Goal: Task Accomplishment & Management: Manage account settings

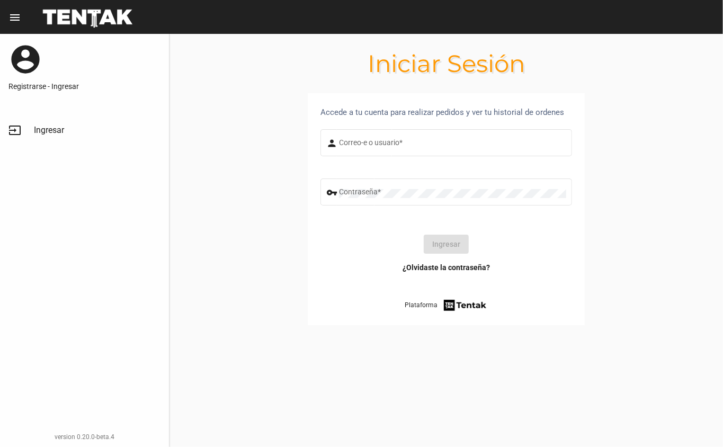
type input "[EMAIL_ADDRESS][DOMAIN_NAME]"
click at [433, 246] on button "Ingresar" at bounding box center [446, 244] width 45 height 19
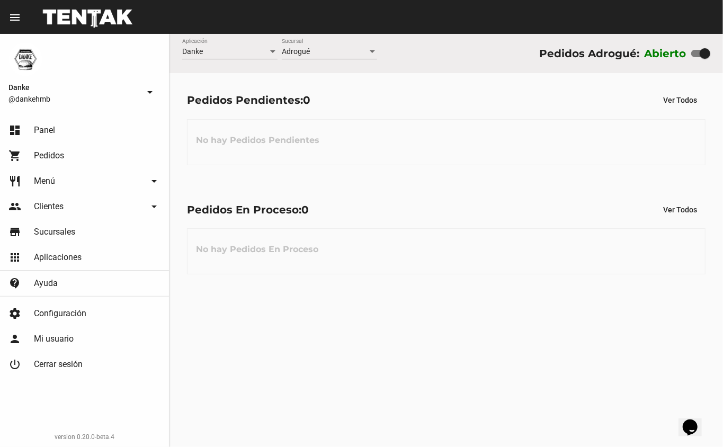
click at [639, 190] on div "Pedidos En Proceso: 0 Ver Todos No hay Pedidos En Proceso" at bounding box center [447, 237] width 554 height 109
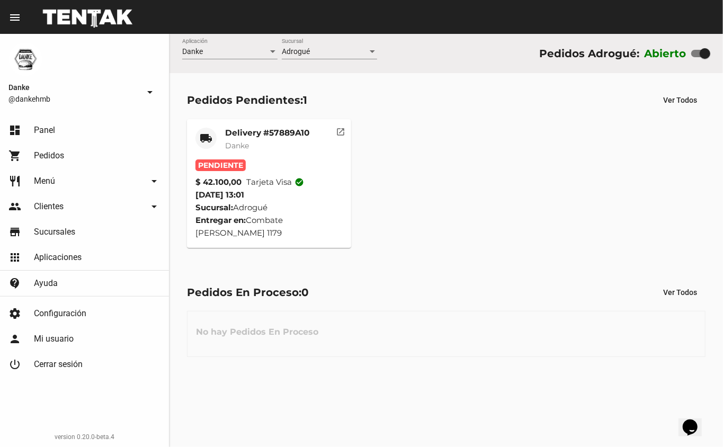
click at [240, 132] on mat-card-title "Delivery #57889A10" at bounding box center [267, 133] width 84 height 11
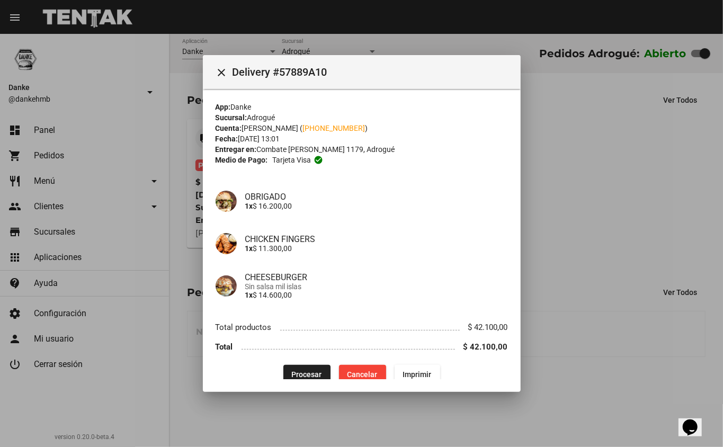
click at [300, 371] on span "Procesar" at bounding box center [307, 374] width 30 height 8
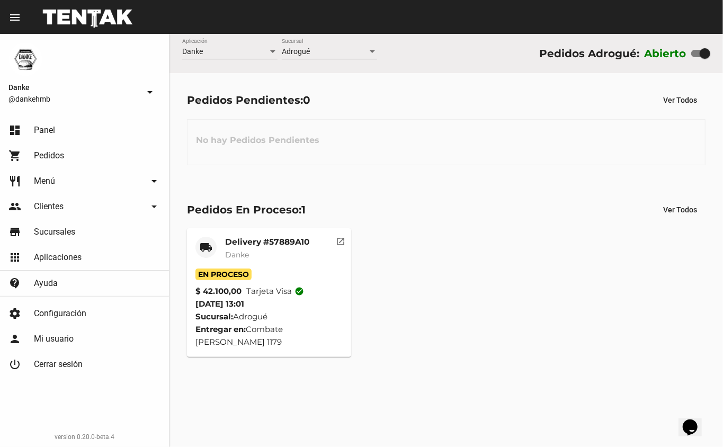
click at [242, 244] on mat-card-title "Delivery #57889A10" at bounding box center [267, 242] width 84 height 11
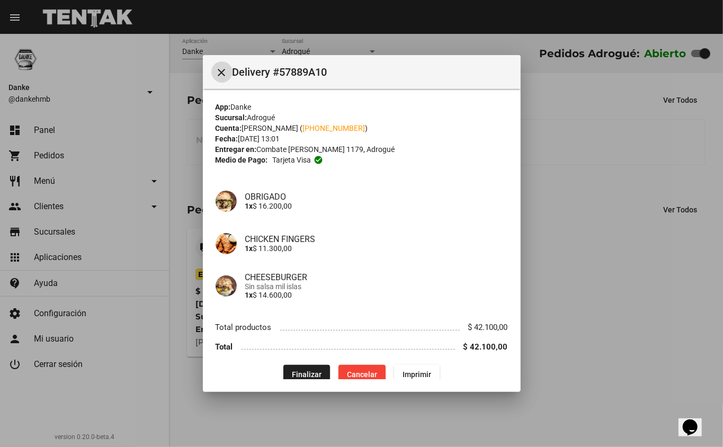
click at [605, 304] on div at bounding box center [361, 223] width 723 height 447
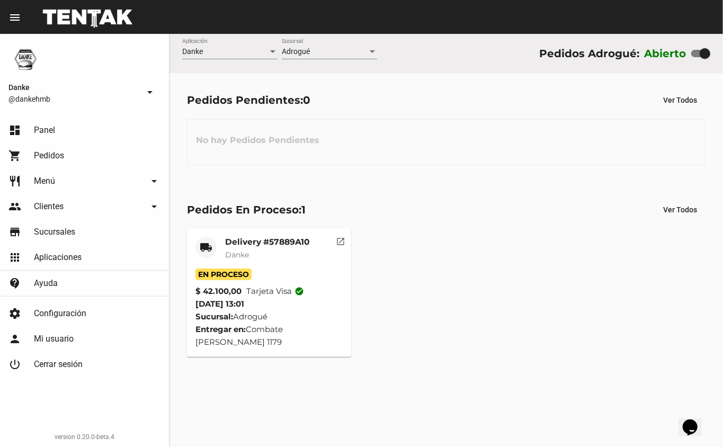
click at [51, 189] on link "restaurant Menú arrow_drop_down" at bounding box center [84, 181] width 169 height 25
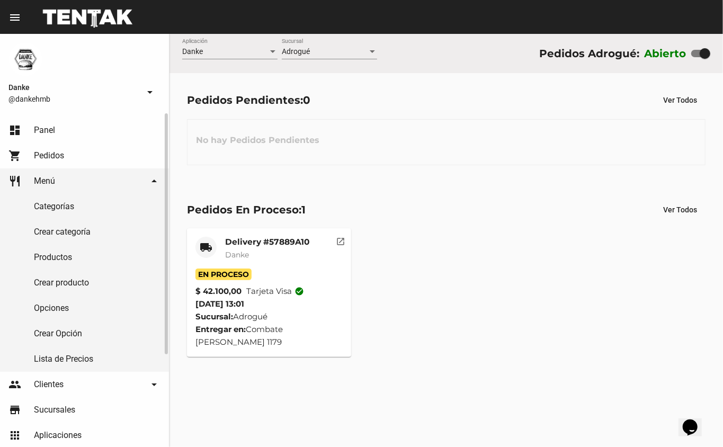
click at [51, 260] on link "Productos" at bounding box center [84, 257] width 169 height 25
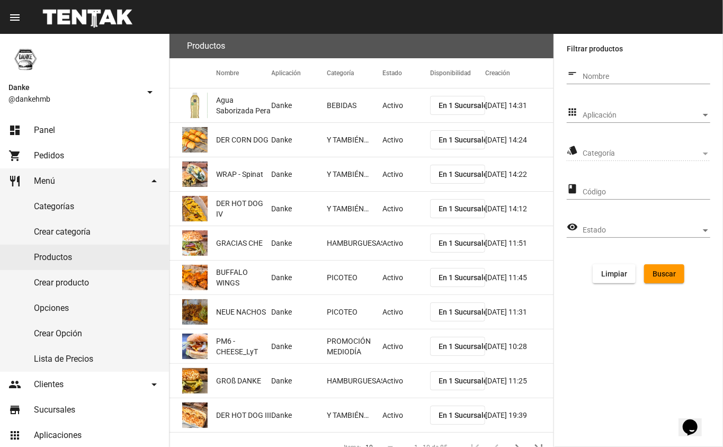
click at [594, 111] on span "Aplicación" at bounding box center [642, 115] width 118 height 8
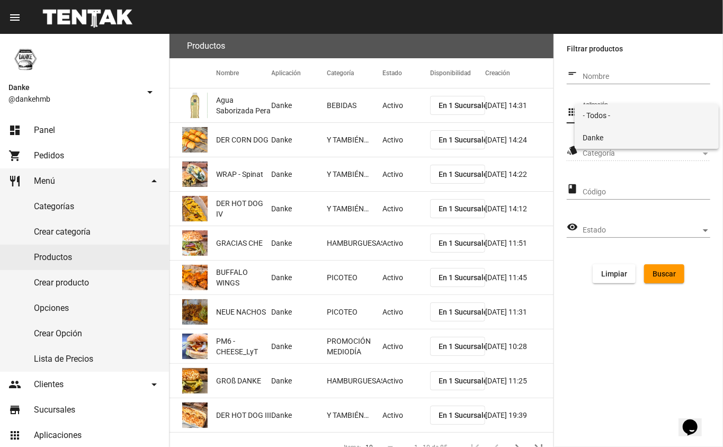
click at [603, 143] on span "Danke" at bounding box center [647, 138] width 128 height 22
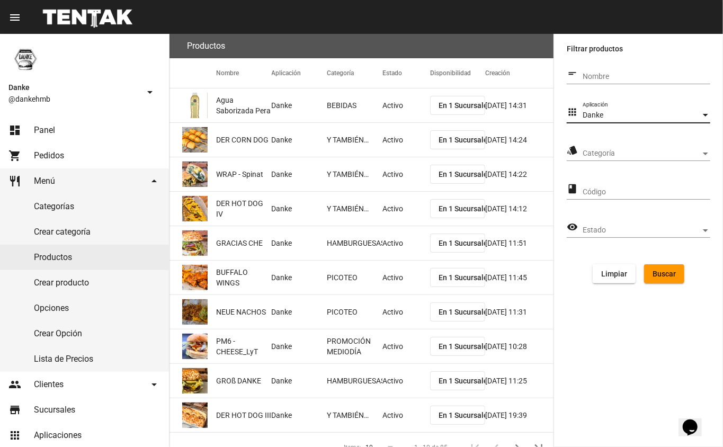
click at [606, 149] on span "Categoría" at bounding box center [642, 153] width 118 height 8
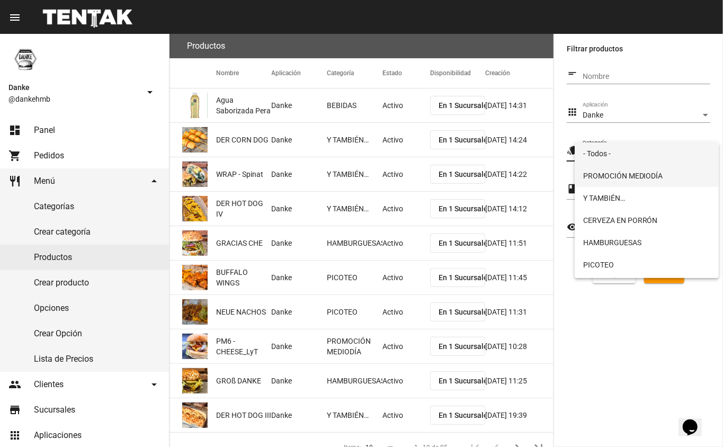
click at [602, 179] on span "PROMOCIÓN MEDIODÍA" at bounding box center [647, 176] width 128 height 22
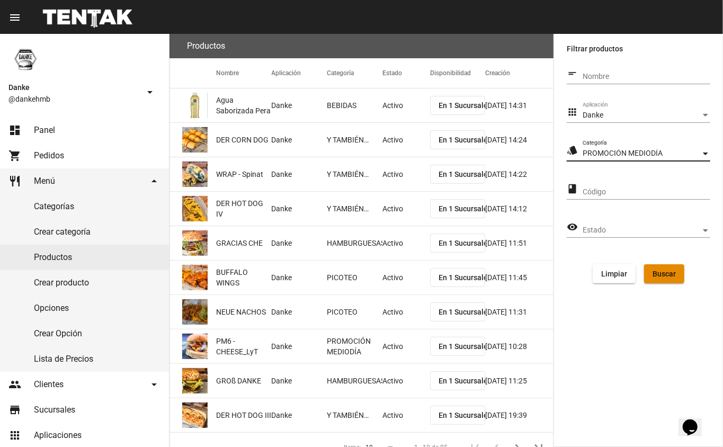
click at [662, 278] on button "Buscar" at bounding box center [664, 273] width 40 height 19
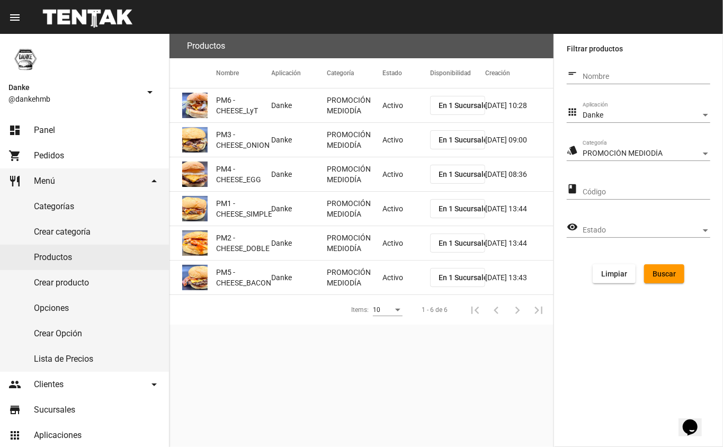
click at [398, 101] on mat-cell "Activo" at bounding box center [407, 105] width 48 height 34
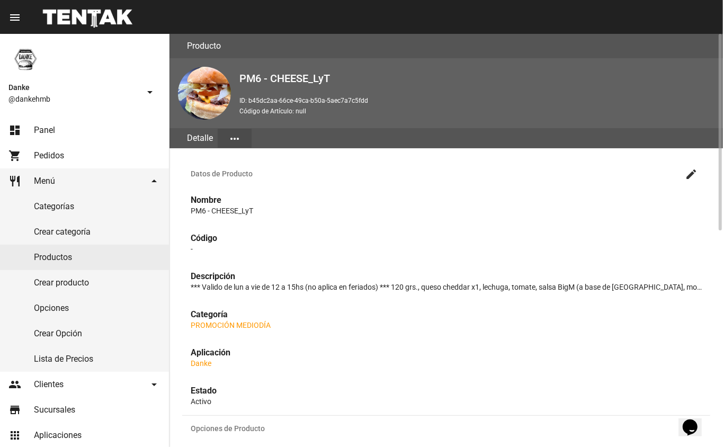
click at [693, 174] on mat-icon "create" at bounding box center [691, 174] width 13 height 13
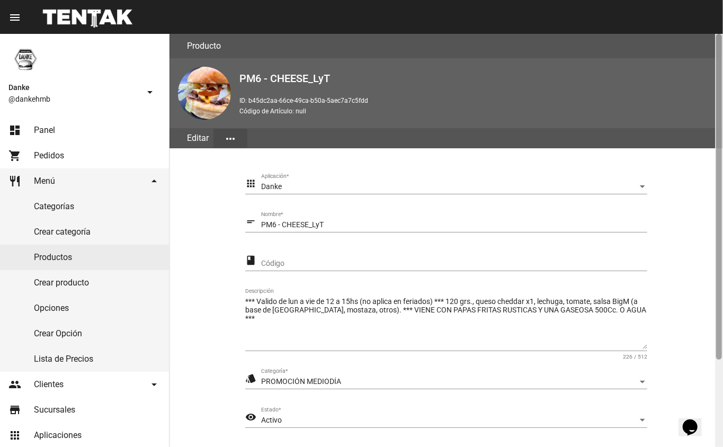
click at [721, 359] on div at bounding box center [719, 197] width 6 height 326
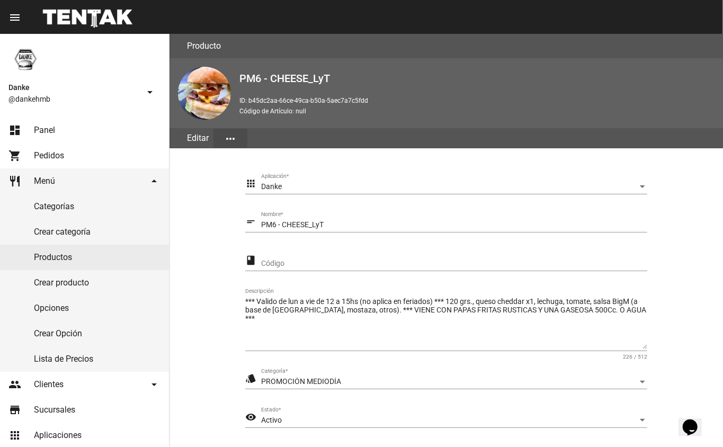
click at [283, 418] on div "Activo" at bounding box center [449, 420] width 377 height 8
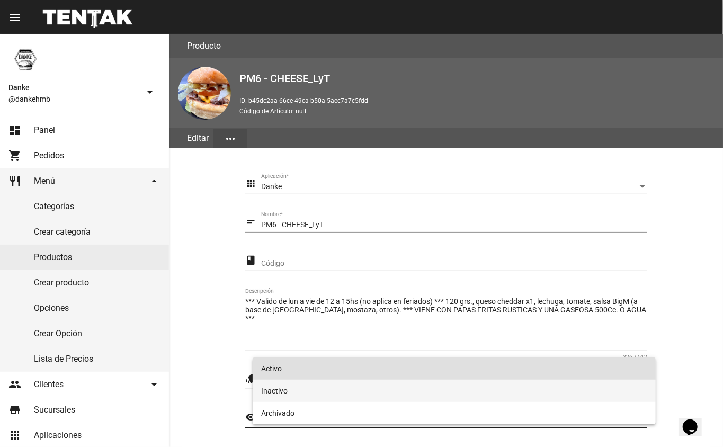
click at [283, 386] on span "Inactivo" at bounding box center [454, 391] width 387 height 22
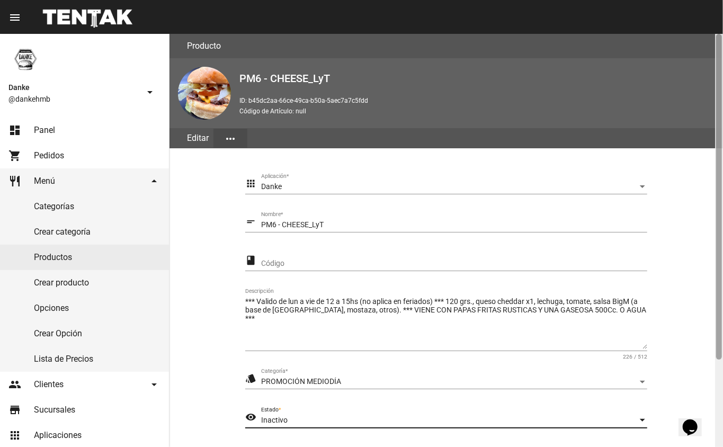
click at [723, 388] on div at bounding box center [719, 240] width 8 height 413
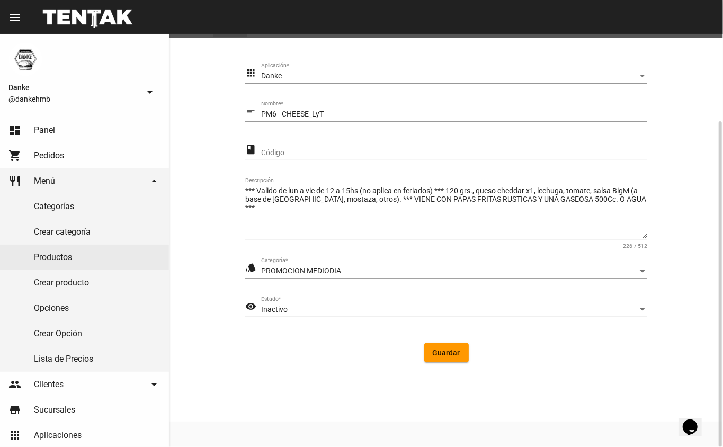
click at [455, 357] on button "Guardar" at bounding box center [446, 352] width 45 height 19
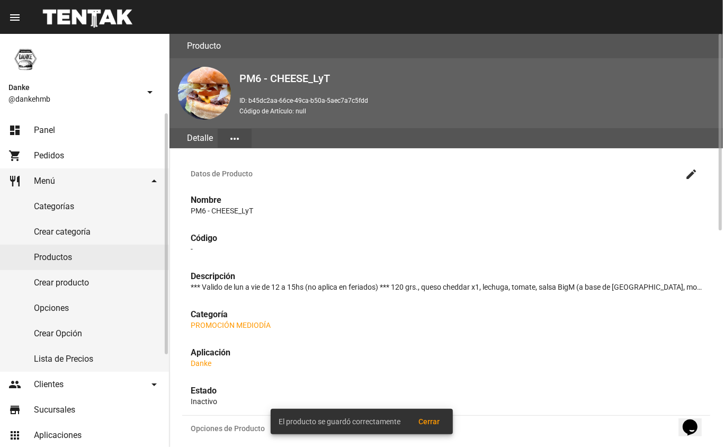
click at [49, 256] on link "Productos" at bounding box center [84, 257] width 169 height 25
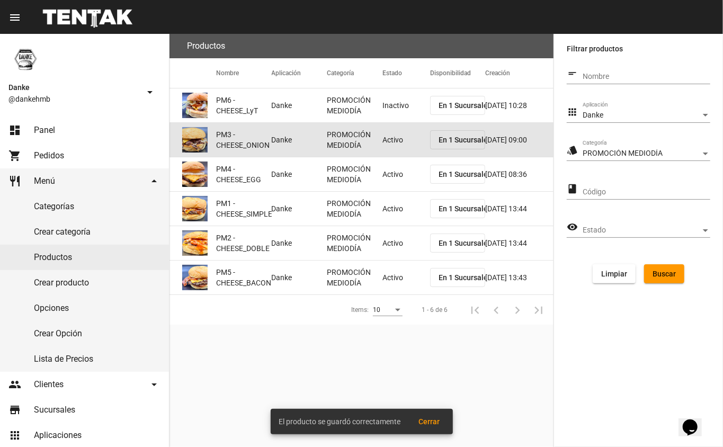
click at [397, 145] on mat-cell "Activo" at bounding box center [407, 140] width 48 height 34
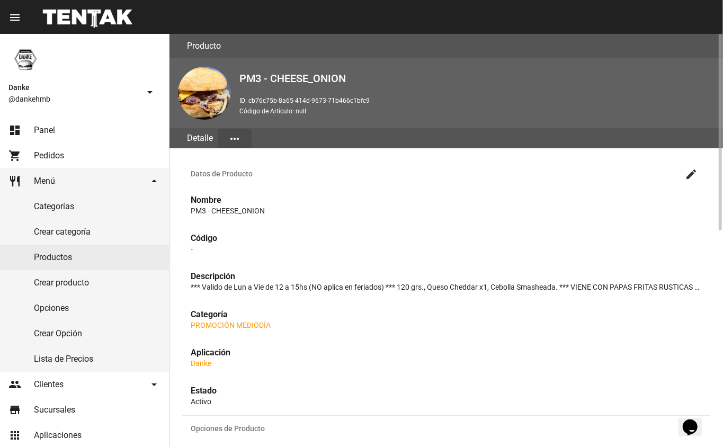
click at [692, 174] on mat-icon "create" at bounding box center [691, 174] width 13 height 13
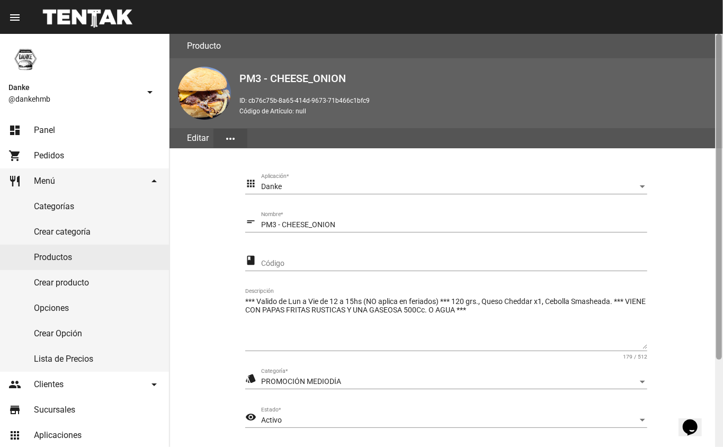
click at [716, 374] on div at bounding box center [719, 240] width 8 height 413
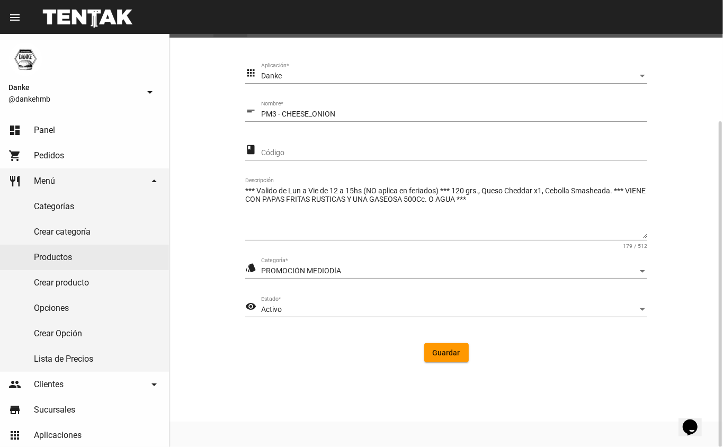
click at [312, 309] on div "Activo" at bounding box center [449, 310] width 377 height 8
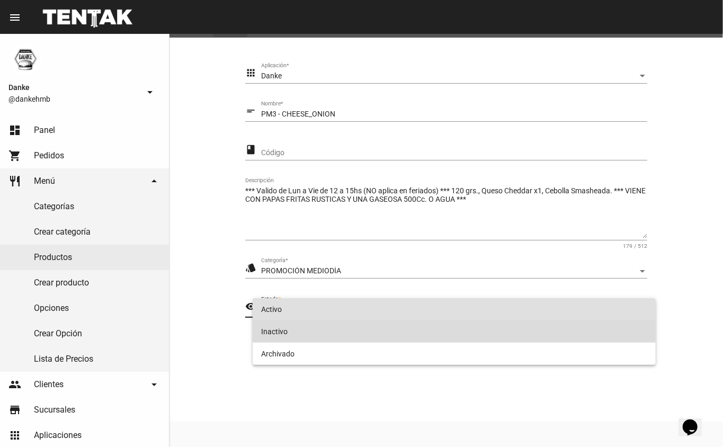
click at [276, 333] on span "Inactivo" at bounding box center [454, 332] width 387 height 22
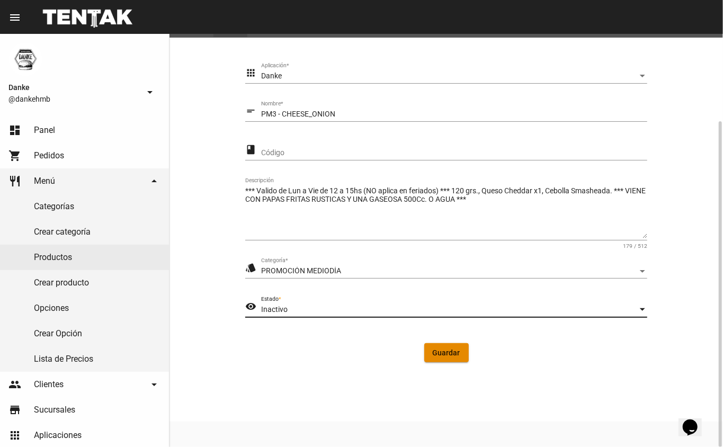
click at [450, 355] on span "Guardar" at bounding box center [447, 353] width 28 height 8
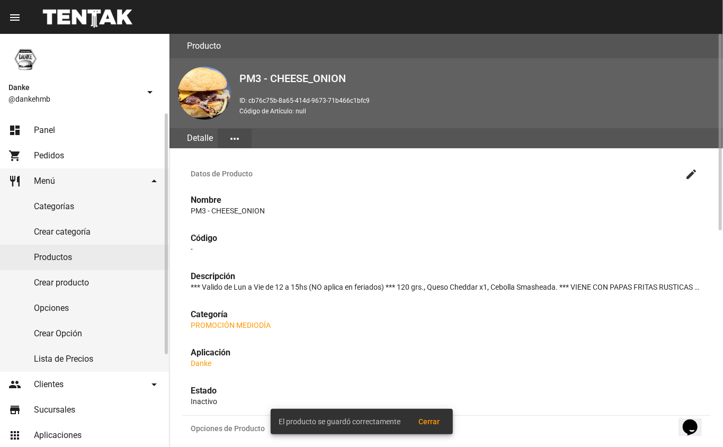
click at [49, 258] on link "Productos" at bounding box center [84, 257] width 169 height 25
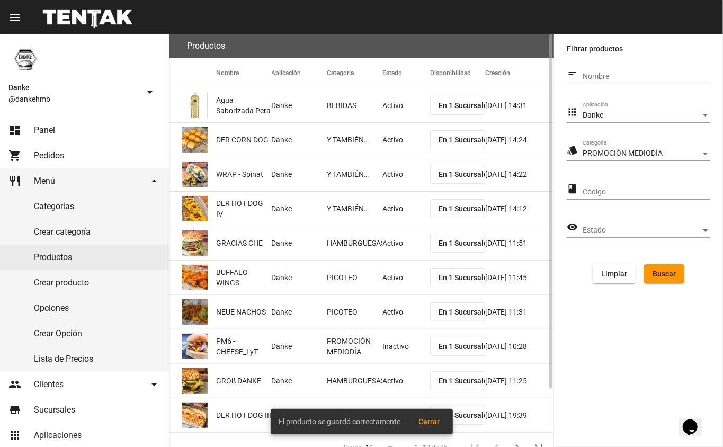
click at [668, 276] on span "Buscar" at bounding box center [664, 274] width 23 height 8
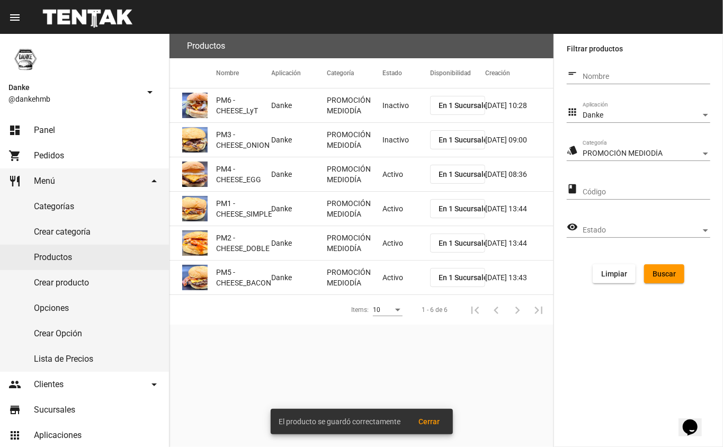
click at [396, 181] on mat-cell "Activo" at bounding box center [407, 174] width 48 height 34
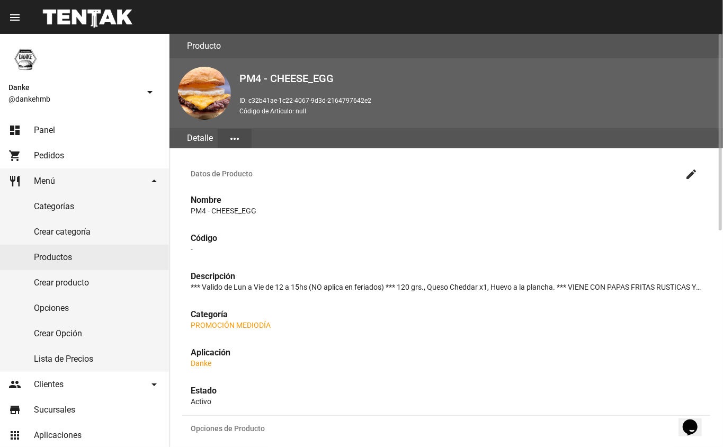
click at [691, 175] on mat-icon "create" at bounding box center [691, 174] width 13 height 13
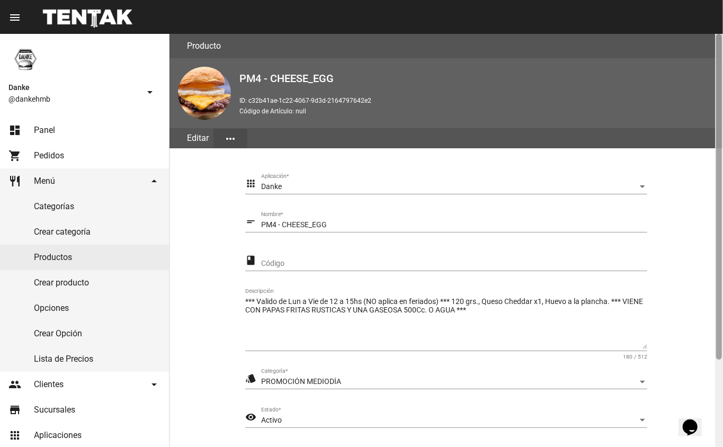
click at [715, 373] on div at bounding box center [719, 240] width 8 height 413
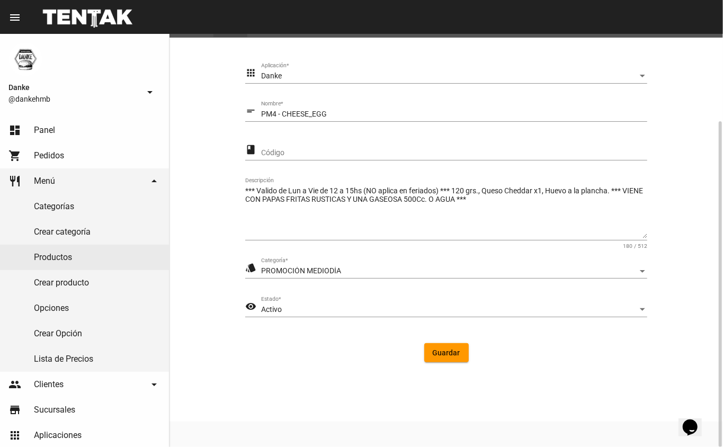
click at [308, 307] on div "Activo" at bounding box center [449, 310] width 377 height 8
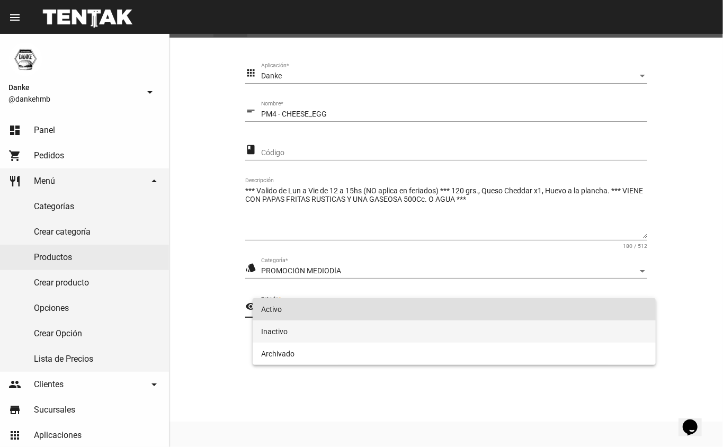
click at [276, 331] on span "Inactivo" at bounding box center [454, 332] width 387 height 22
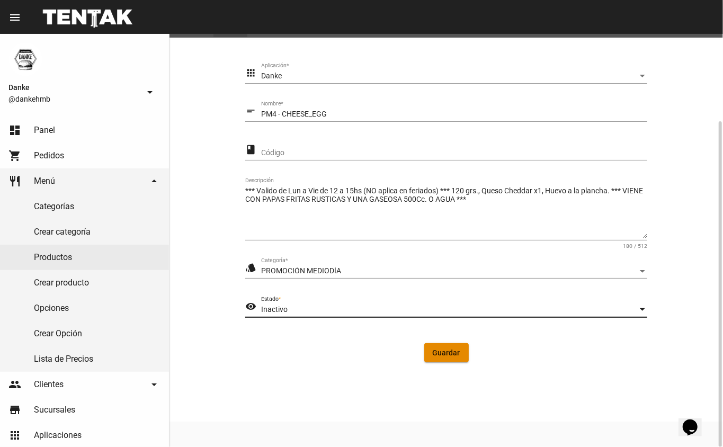
click at [453, 357] on span "Guardar" at bounding box center [447, 353] width 28 height 8
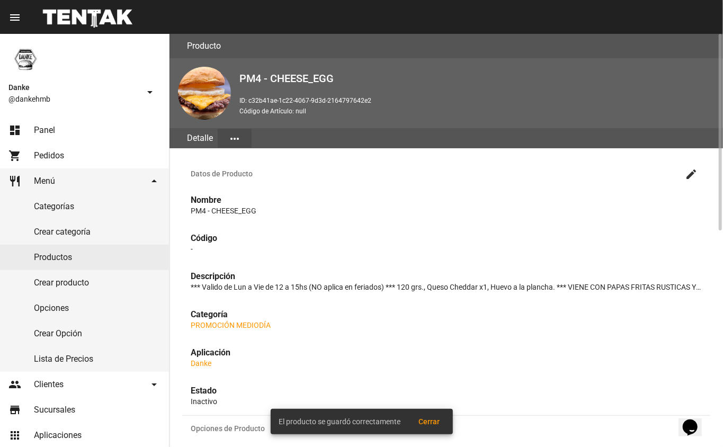
click at [40, 257] on link "Productos" at bounding box center [84, 257] width 169 height 25
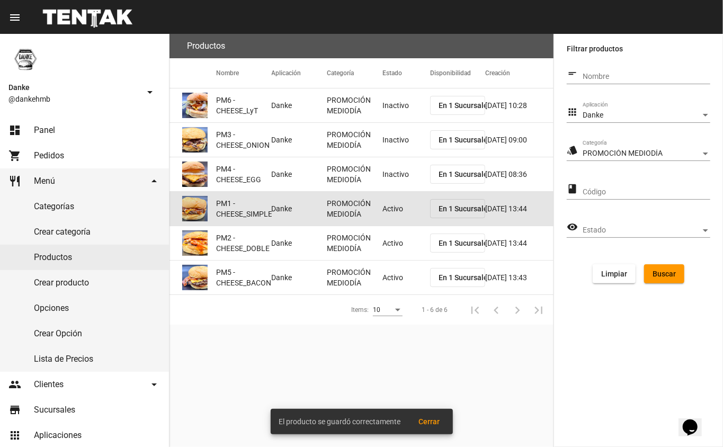
click at [389, 210] on mat-cell "Activo" at bounding box center [407, 209] width 48 height 34
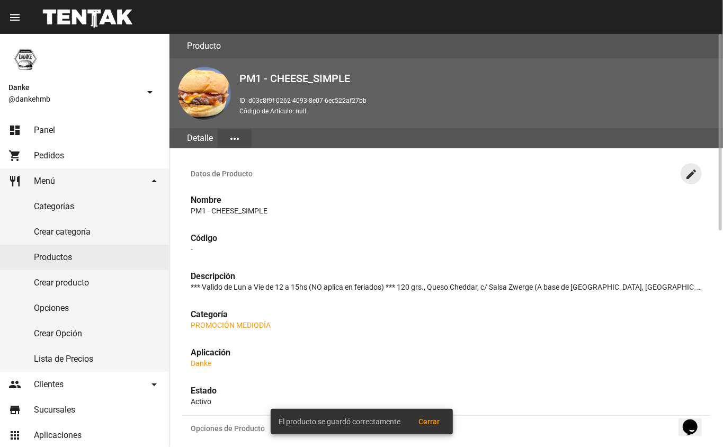
click at [694, 176] on mat-icon "create" at bounding box center [691, 174] width 13 height 13
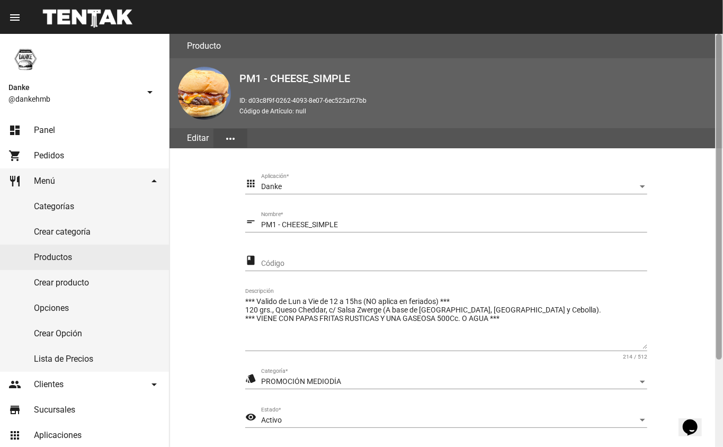
click at [723, 374] on div at bounding box center [719, 240] width 8 height 413
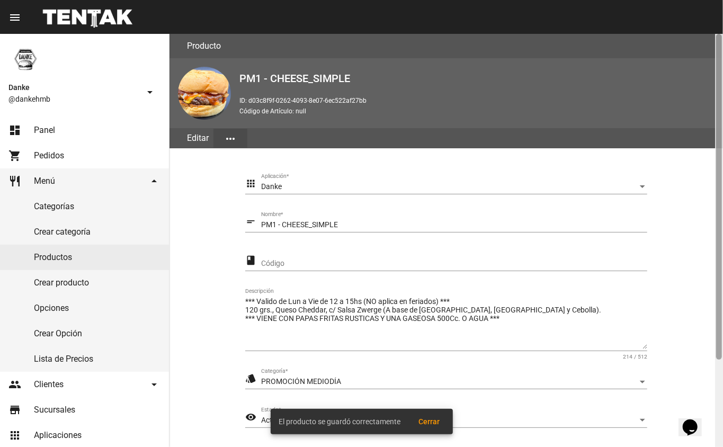
scroll to position [111, 0]
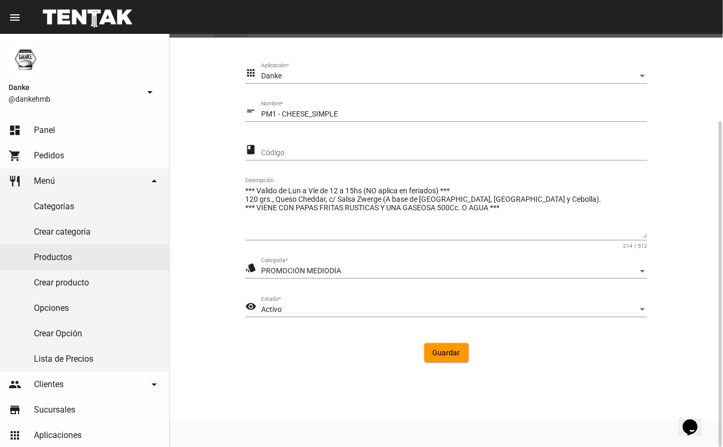
click at [316, 308] on div "Activo" at bounding box center [449, 310] width 377 height 8
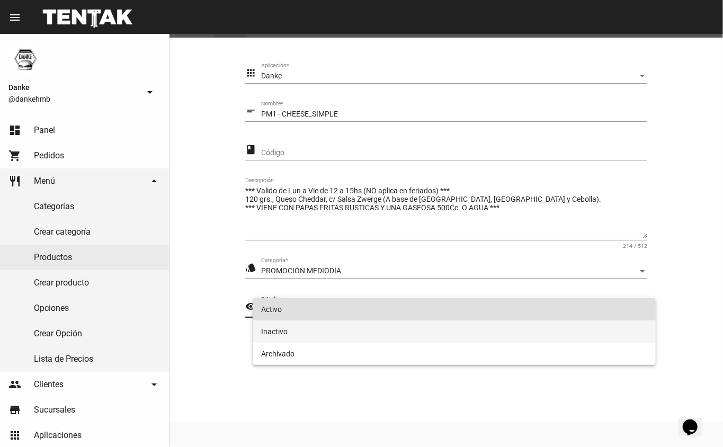
click at [280, 333] on span "Inactivo" at bounding box center [454, 332] width 387 height 22
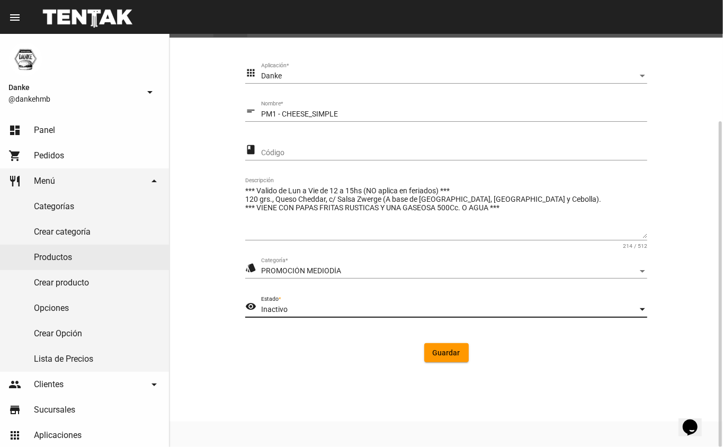
click at [450, 354] on span "Guardar" at bounding box center [447, 353] width 28 height 8
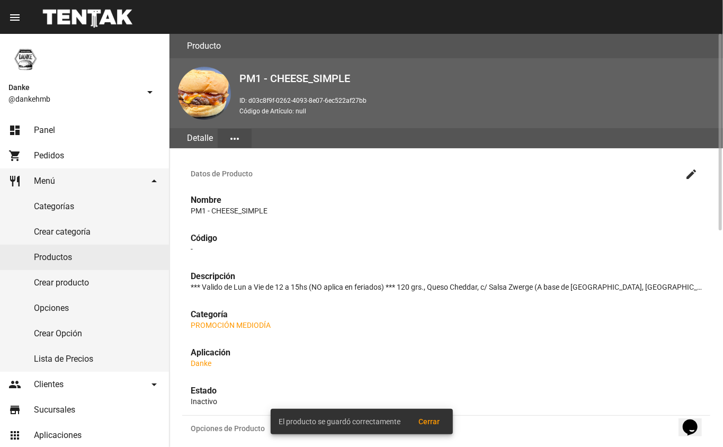
click at [47, 248] on link "Productos" at bounding box center [84, 257] width 169 height 25
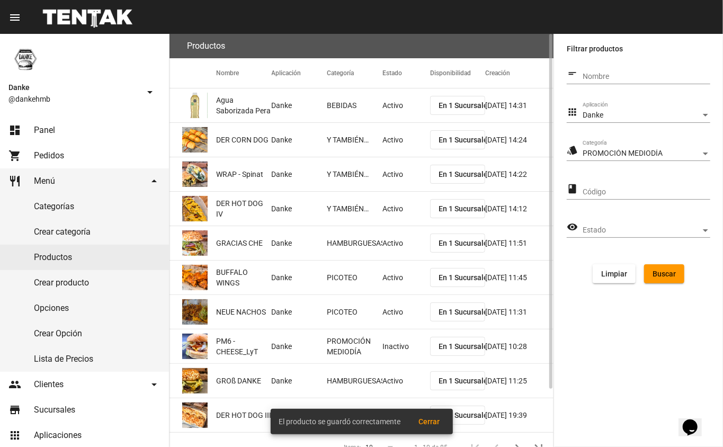
click at [661, 273] on span "Buscar" at bounding box center [664, 274] width 23 height 8
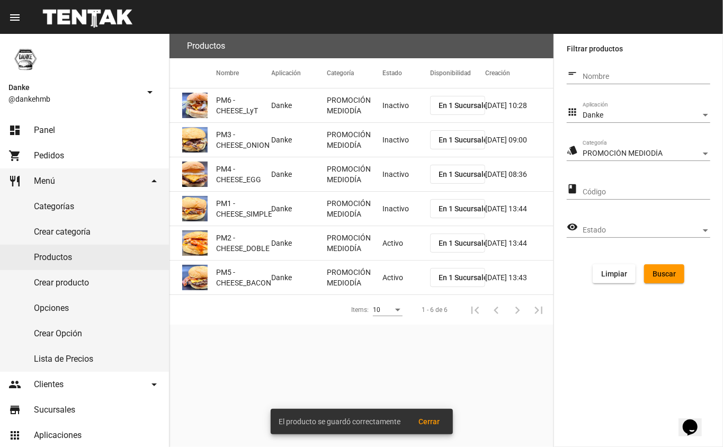
click at [395, 212] on mat-cell "Inactivo" at bounding box center [407, 209] width 48 height 34
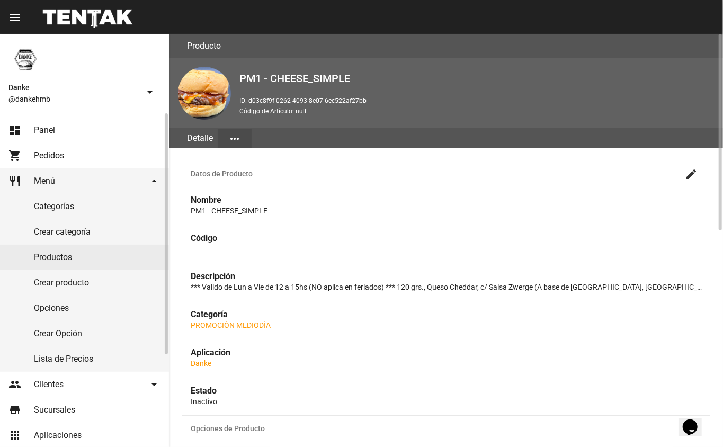
click at [56, 255] on link "Productos" at bounding box center [84, 257] width 169 height 25
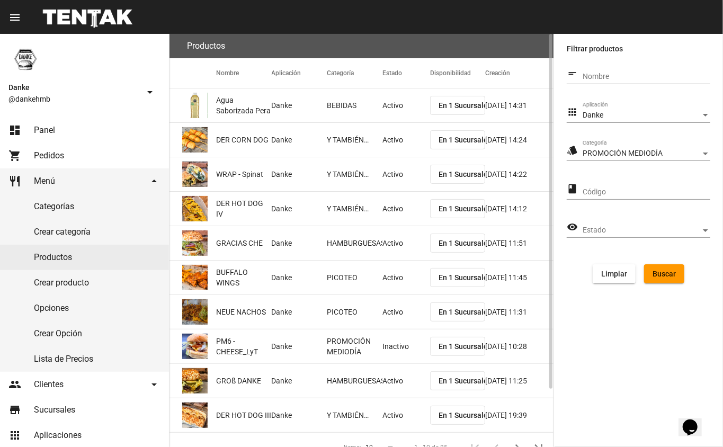
click at [672, 273] on span "Buscar" at bounding box center [664, 274] width 23 height 8
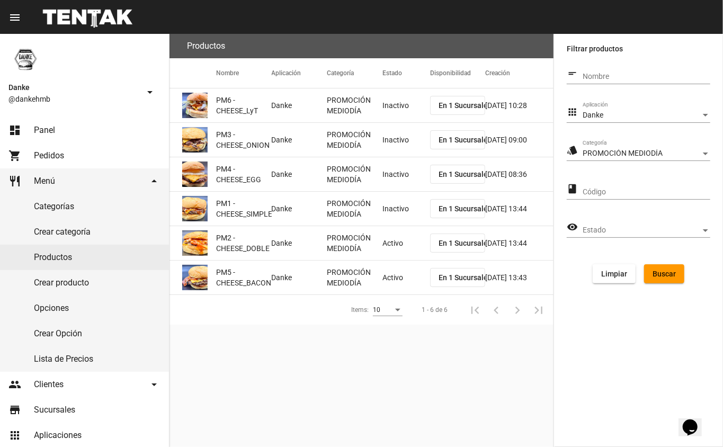
click at [397, 246] on mat-cell "Activo" at bounding box center [407, 243] width 48 height 34
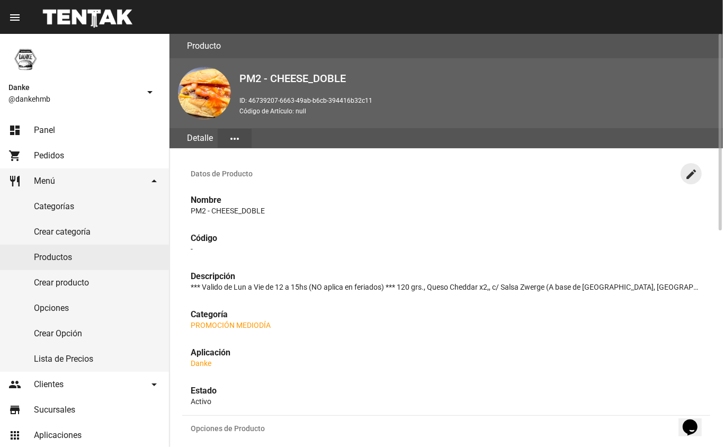
click at [690, 173] on mat-icon "create" at bounding box center [691, 174] width 13 height 13
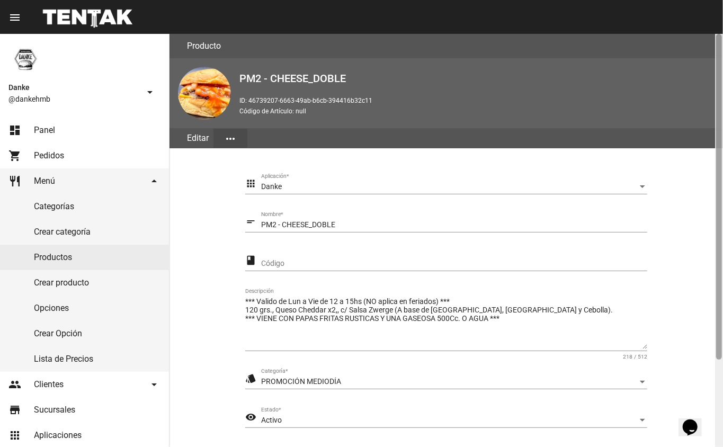
click at [715, 398] on div at bounding box center [719, 240] width 8 height 413
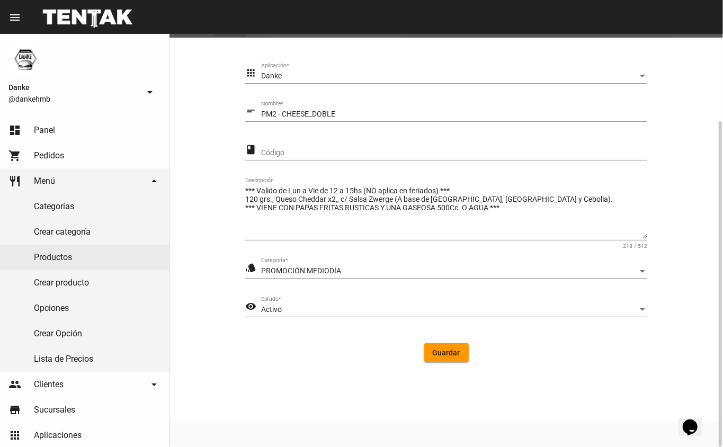
click at [278, 306] on span "Activo" at bounding box center [271, 309] width 21 height 8
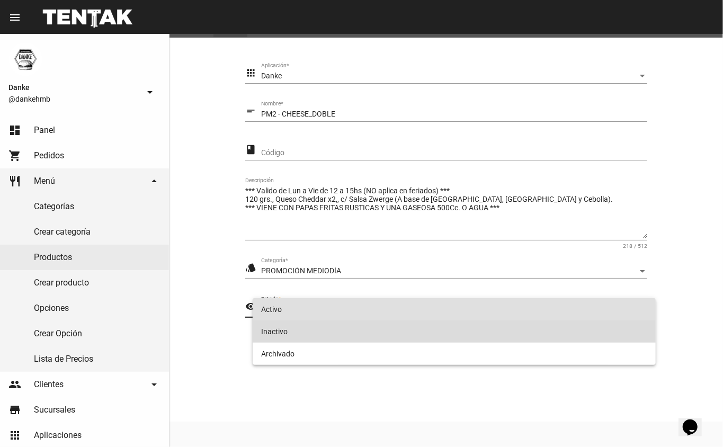
click at [278, 331] on span "Inactivo" at bounding box center [454, 332] width 387 height 22
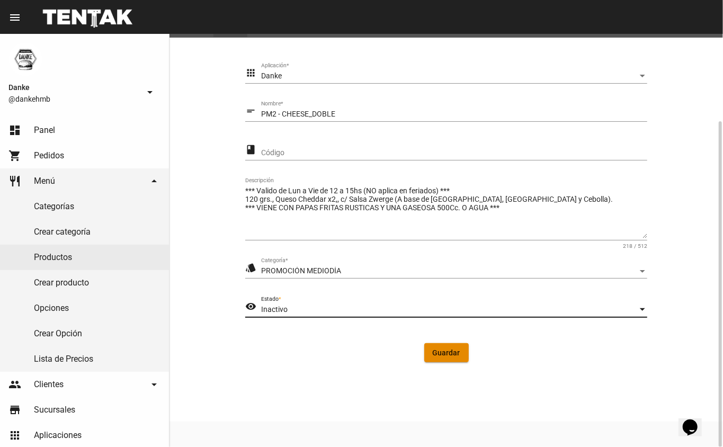
click at [444, 351] on span "Guardar" at bounding box center [447, 353] width 28 height 8
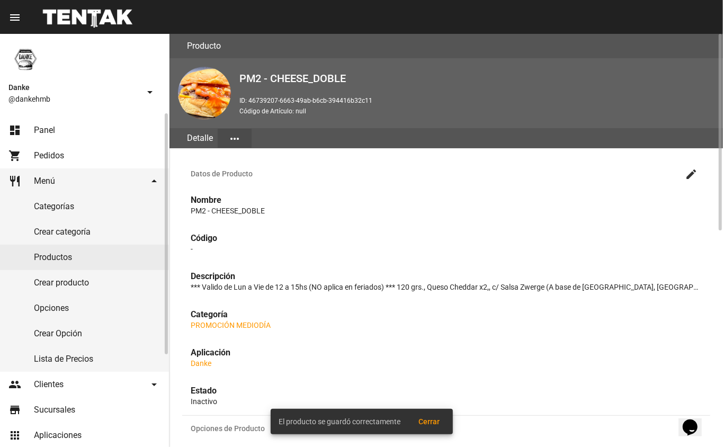
click at [50, 259] on link "Productos" at bounding box center [84, 257] width 169 height 25
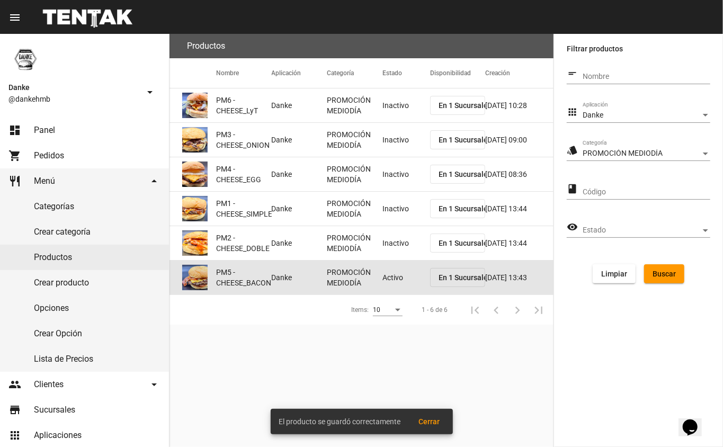
click at [402, 278] on mat-cell "Activo" at bounding box center [407, 278] width 48 height 34
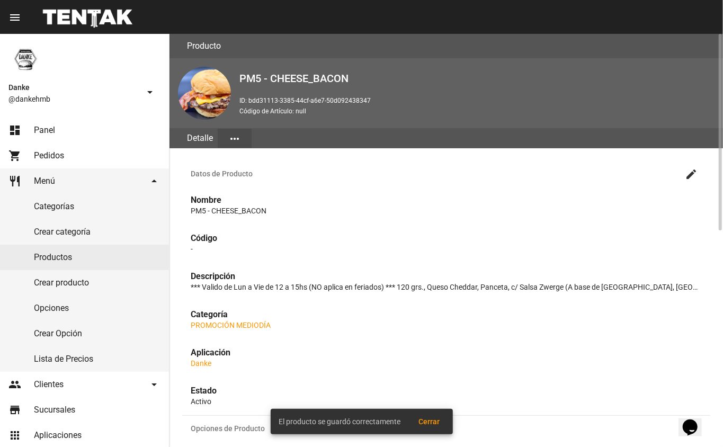
click at [687, 176] on mat-icon "create" at bounding box center [691, 174] width 13 height 13
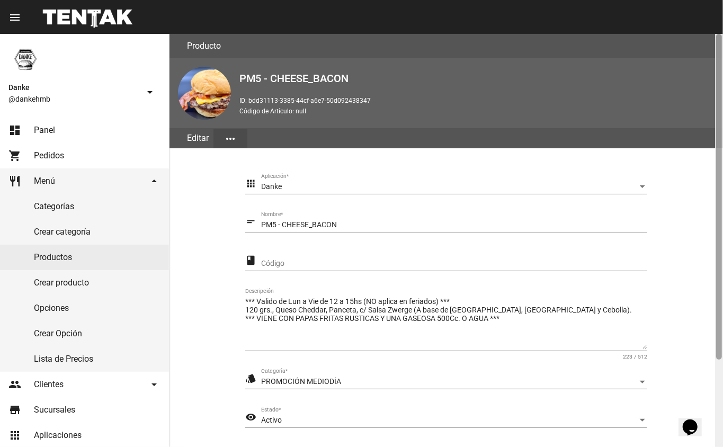
click at [717, 390] on div at bounding box center [719, 240] width 8 height 413
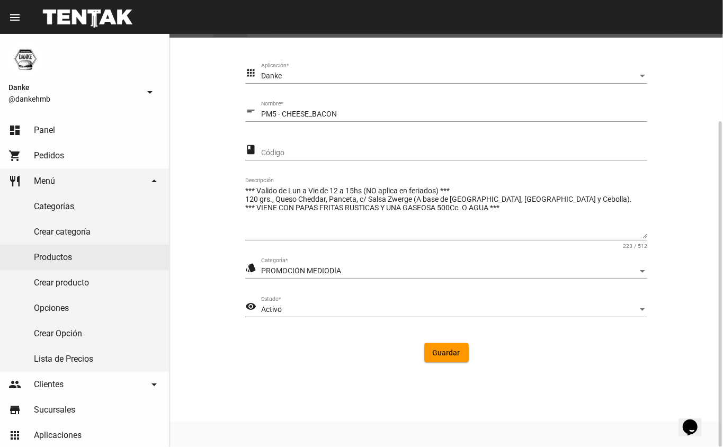
click at [335, 306] on div "Activo" at bounding box center [449, 310] width 377 height 8
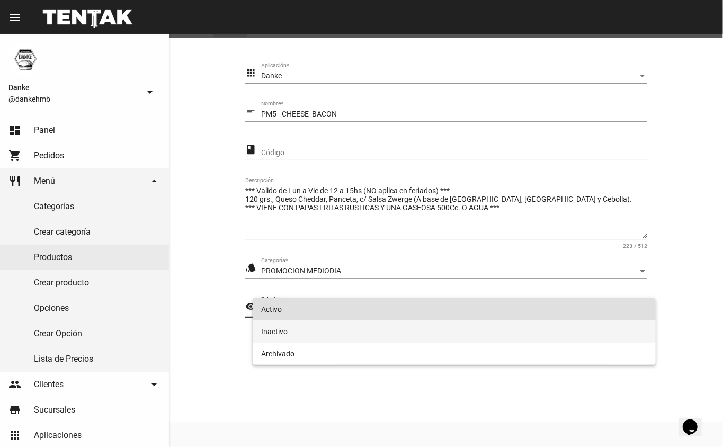
click at [273, 335] on span "Inactivo" at bounding box center [454, 332] width 387 height 22
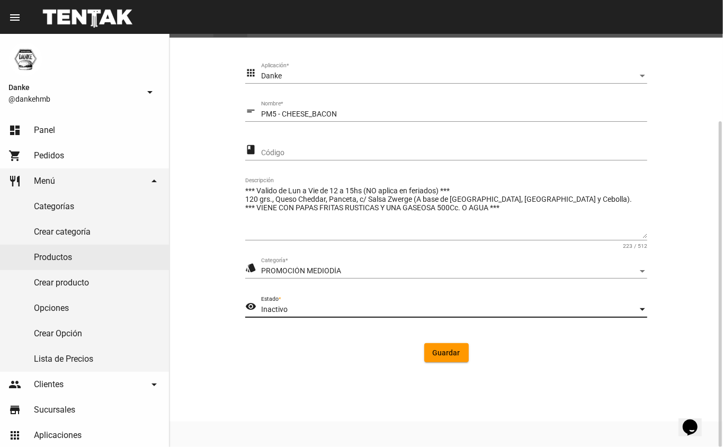
click at [448, 357] on span "Guardar" at bounding box center [447, 353] width 28 height 8
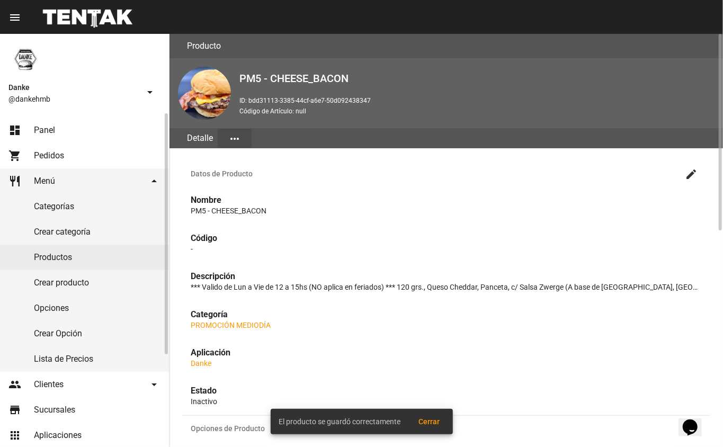
click at [47, 120] on link "dashboard Panel" at bounding box center [84, 130] width 169 height 25
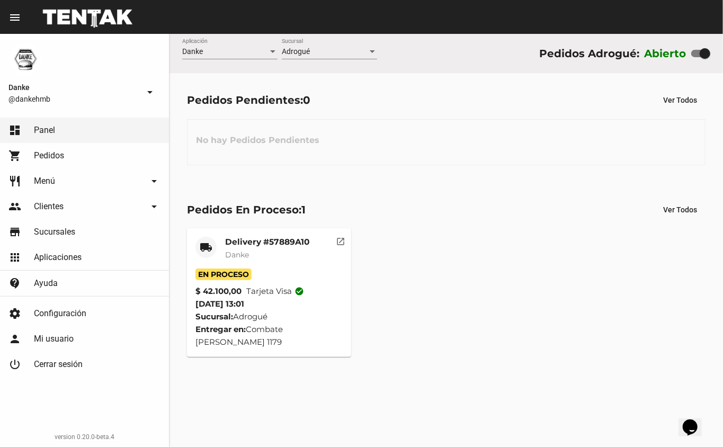
click at [242, 249] on div "Delivery #57889A10 Danke" at bounding box center [267, 253] width 84 height 32
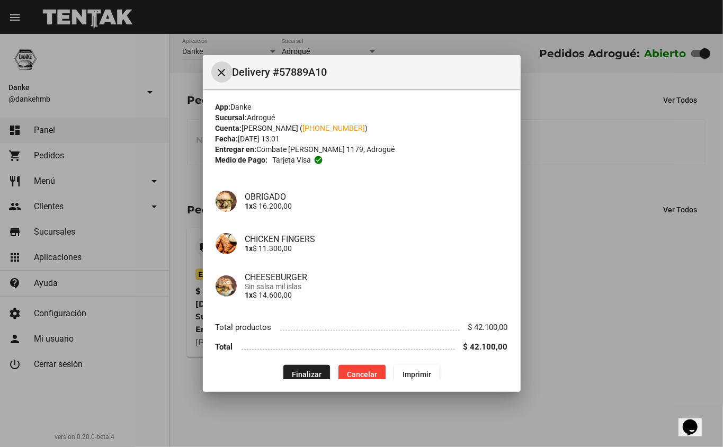
click at [293, 371] on span "Finalizar" at bounding box center [307, 374] width 30 height 8
